Goal: Task Accomplishment & Management: Manage account settings

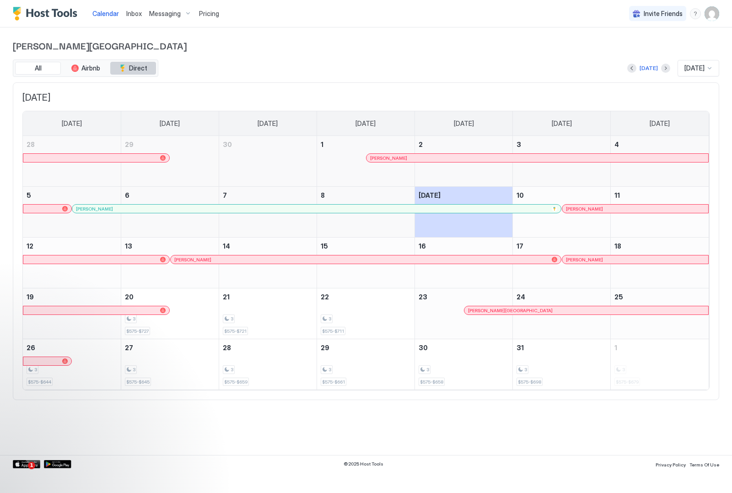
click at [146, 69] on span "Direct" at bounding box center [138, 68] width 18 height 8
click at [48, 70] on button "All" at bounding box center [38, 68] width 46 height 13
click at [706, 12] on img "User profile" at bounding box center [712, 13] width 15 height 15
click at [665, 53] on div "Settings" at bounding box center [661, 51] width 116 height 16
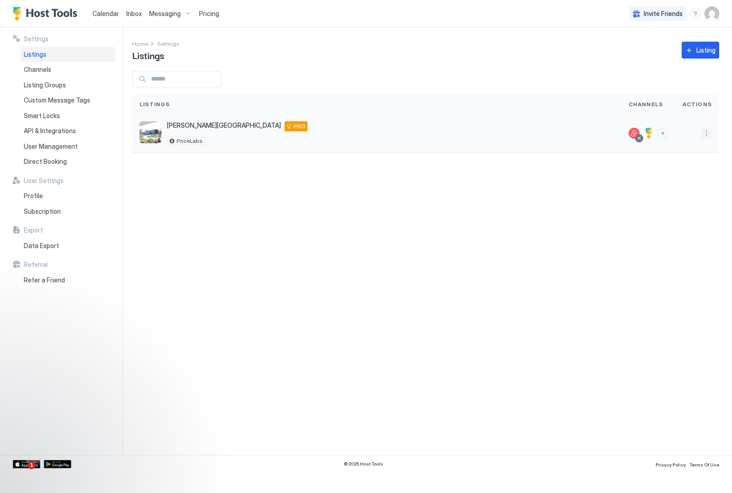
click at [709, 133] on button "More options" at bounding box center [706, 133] width 11 height 11
click at [699, 160] on div "Pricing" at bounding box center [683, 161] width 63 height 15
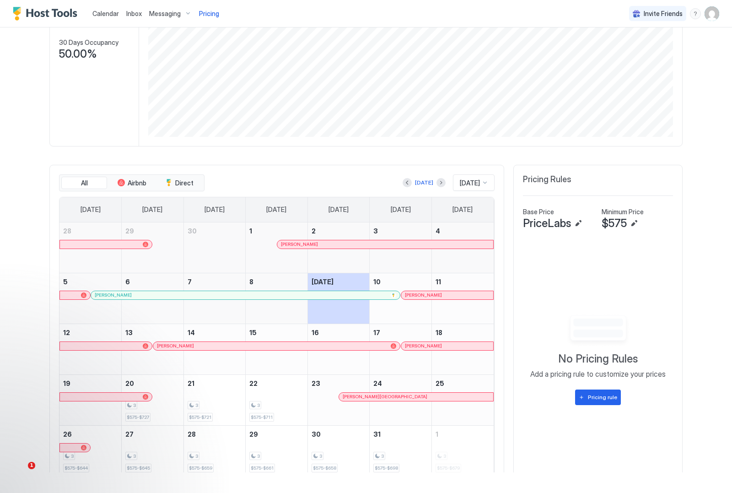
scroll to position [158, 0]
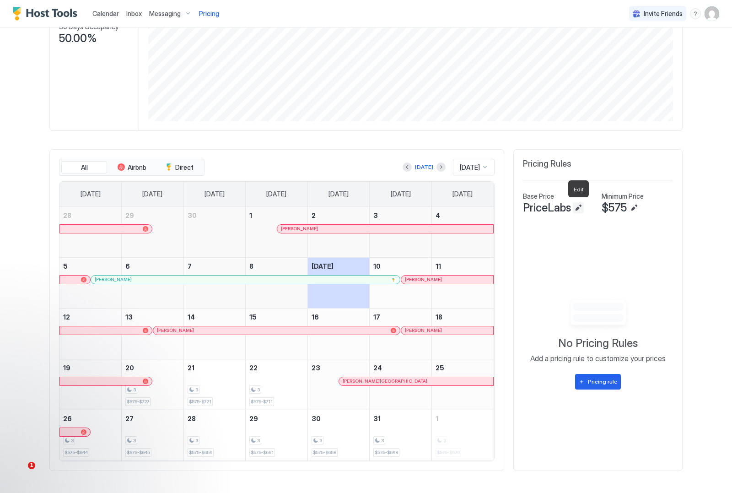
click at [577, 205] on button "Edit" at bounding box center [578, 207] width 11 height 11
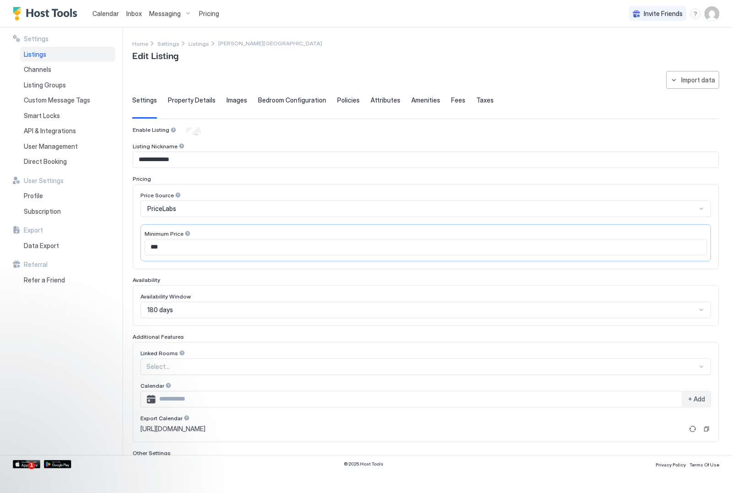
click at [194, 100] on span "Property Details" at bounding box center [192, 100] width 48 height 8
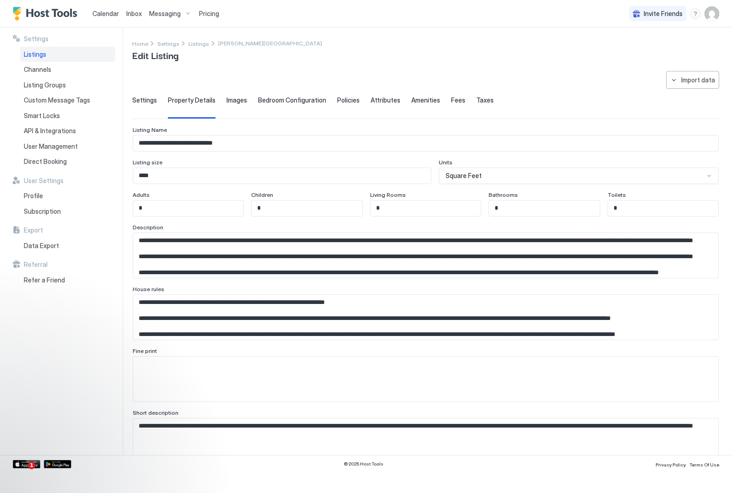
click at [108, 14] on span "Calendar" at bounding box center [105, 14] width 27 height 8
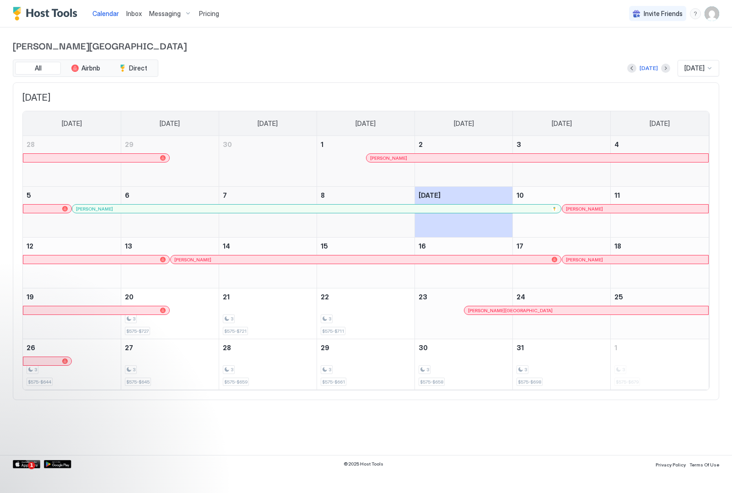
click at [711, 8] on img "User profile" at bounding box center [712, 13] width 15 height 15
click at [682, 45] on div "Settings" at bounding box center [661, 51] width 116 height 16
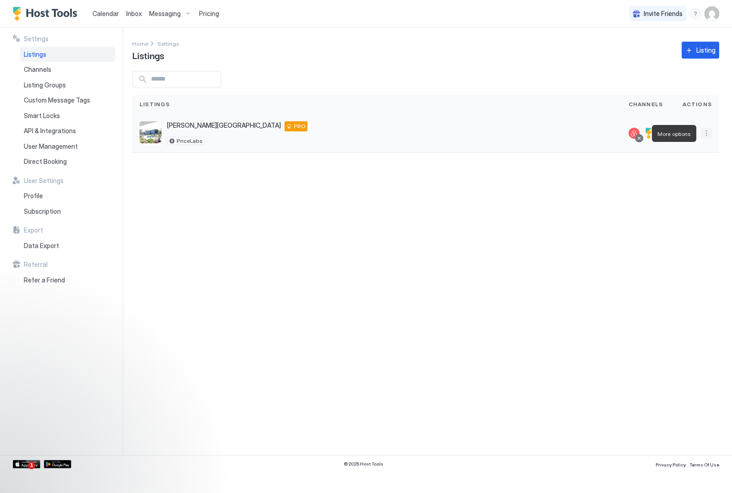
click at [701, 130] on button "More options" at bounding box center [706, 133] width 11 height 11
click at [693, 205] on span "Airbnb Settings" at bounding box center [684, 204] width 41 height 7
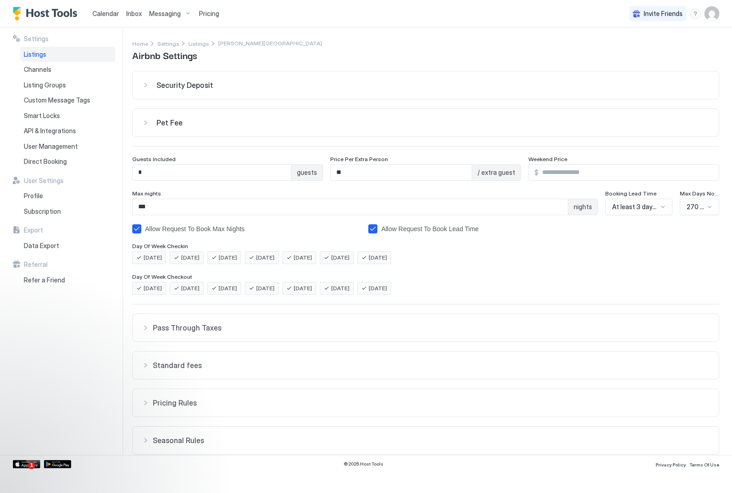
click at [197, 48] on span "Airbnb Settings" at bounding box center [164, 55] width 65 height 14
click at [196, 43] on span "Listings" at bounding box center [199, 43] width 21 height 7
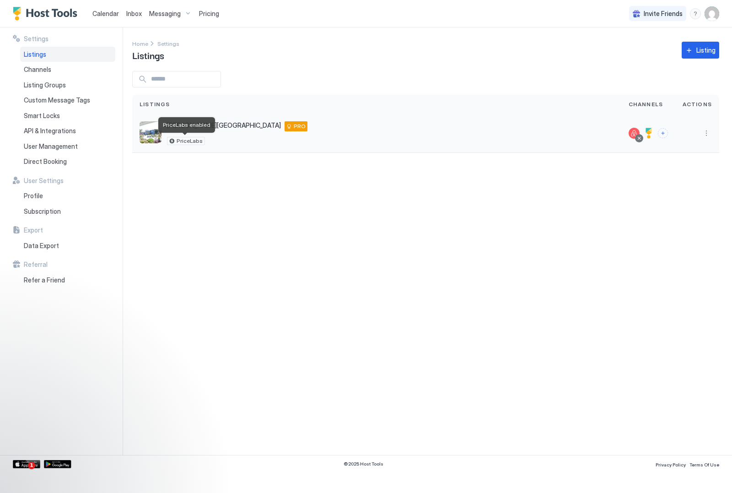
click at [194, 141] on span "PriceLabs" at bounding box center [190, 141] width 26 height 0
click at [156, 136] on img "listing image" at bounding box center [151, 132] width 22 height 22
